Goal: Check status: Check status

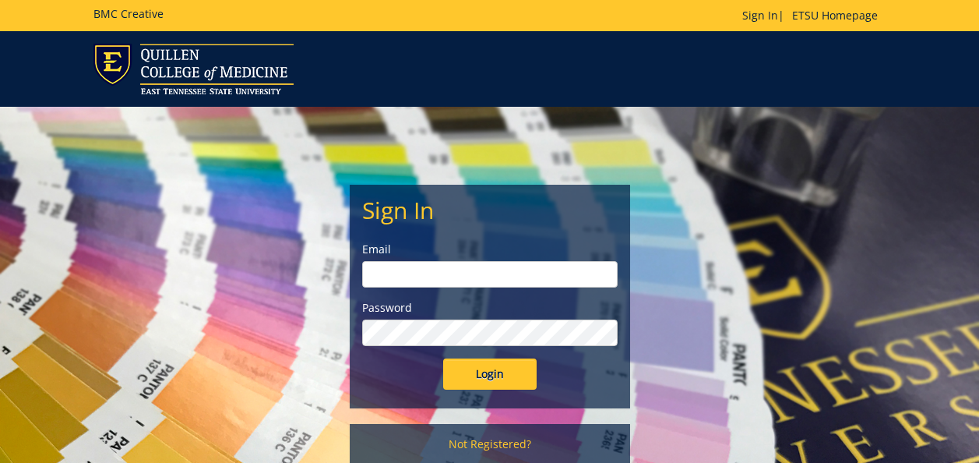
click at [488, 266] on input "email" at bounding box center [490, 274] width 256 height 26
type input "[PERSON_NAME][EMAIL_ADDRESS][DOMAIN_NAME]"
click at [443, 358] on input "Login" at bounding box center [490, 373] width 94 height 31
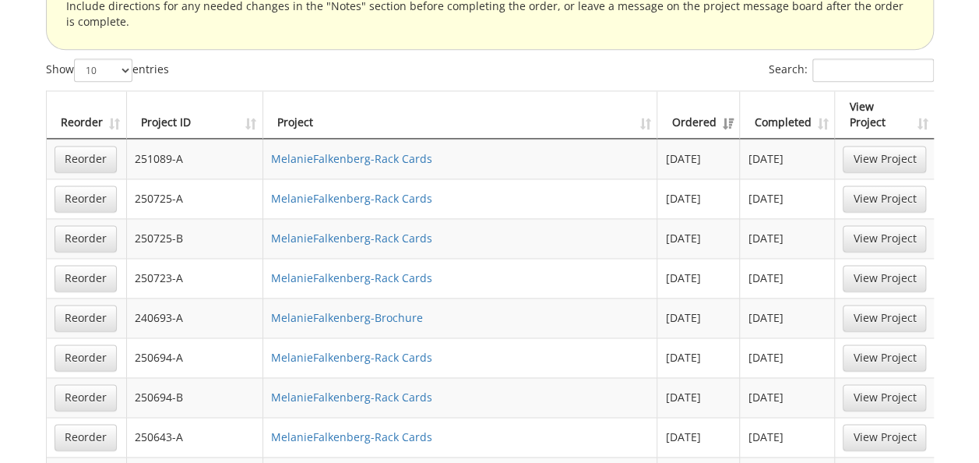
scroll to position [1091, 0]
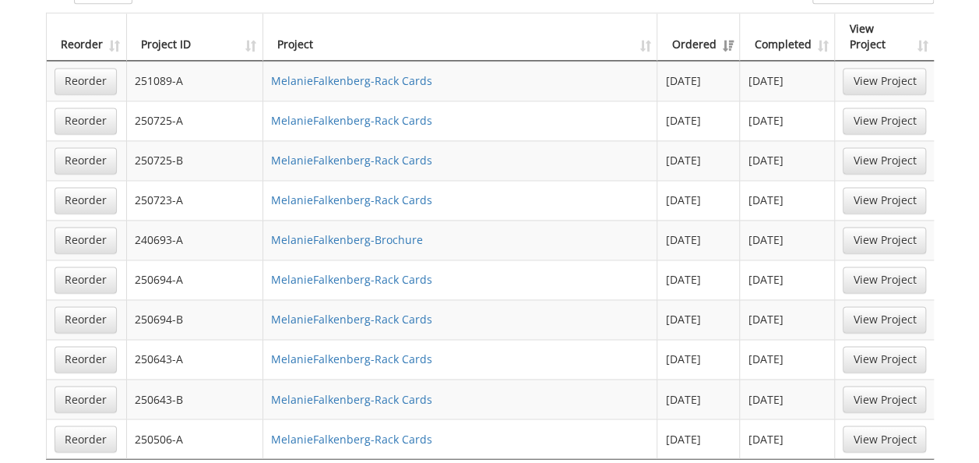
click at [875, 306] on link "View Project" at bounding box center [884, 319] width 83 height 26
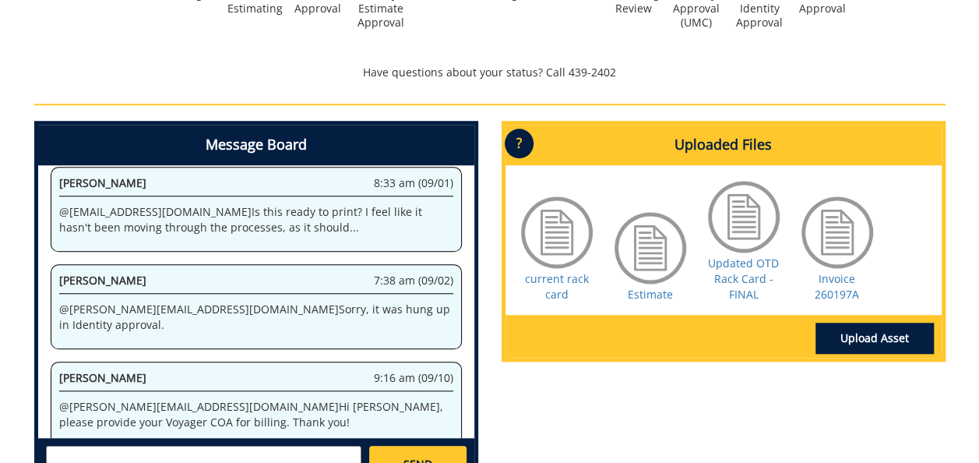
scroll to position [468, 0]
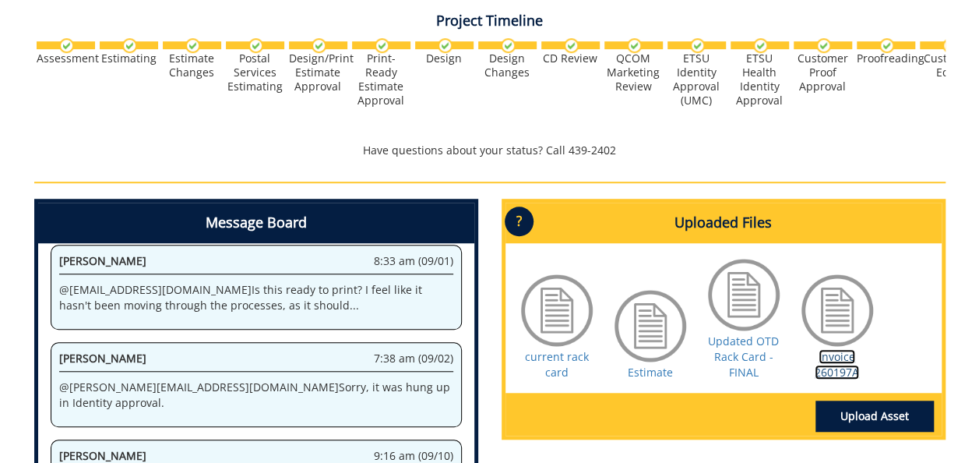
click at [835, 359] on link "Invoice 260197A" at bounding box center [837, 364] width 44 height 30
